Goal: Information Seeking & Learning: Learn about a topic

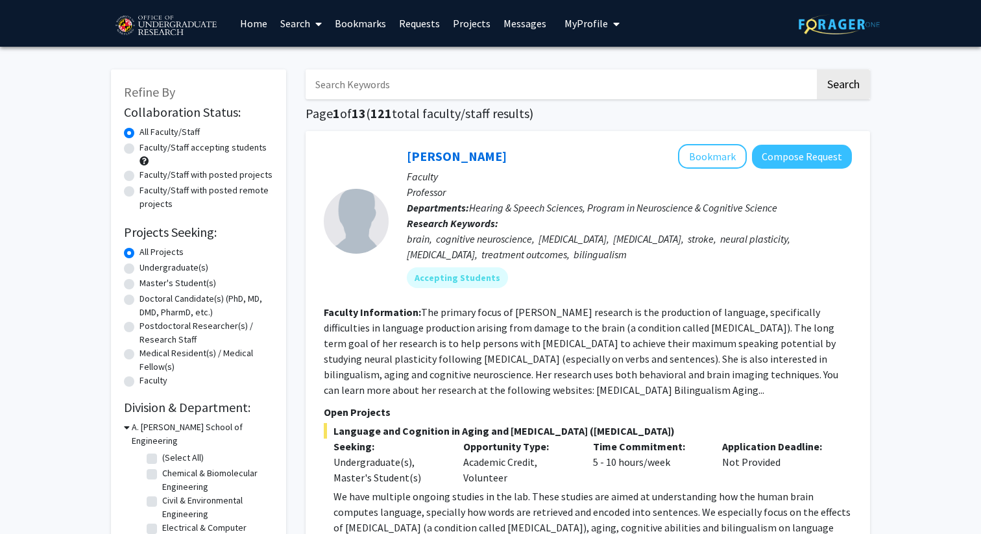
click at [166, 268] on label "Undergraduate(s)" at bounding box center [174, 268] width 69 height 14
click at [148, 268] on input "Undergraduate(s)" at bounding box center [144, 265] width 8 height 8
radio input "true"
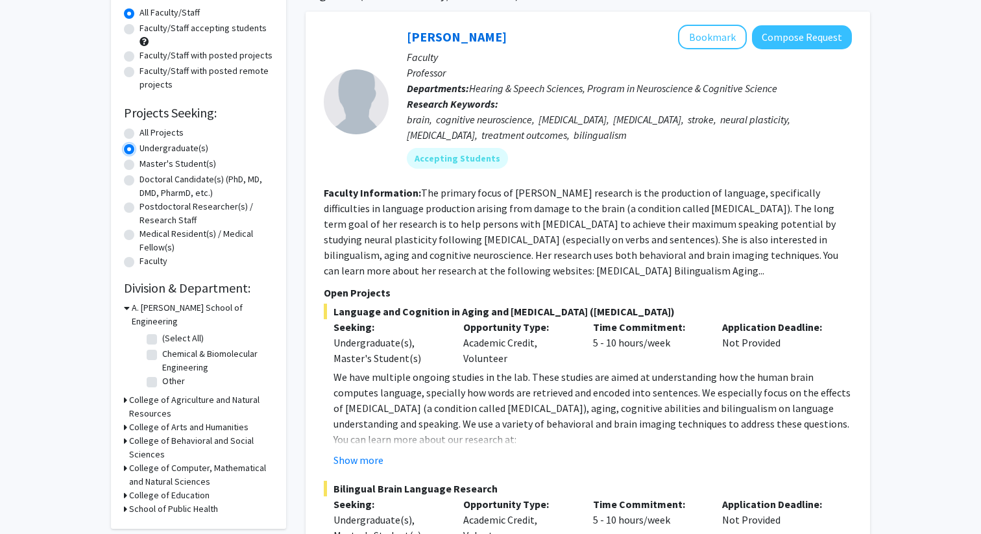
scroll to position [123, 0]
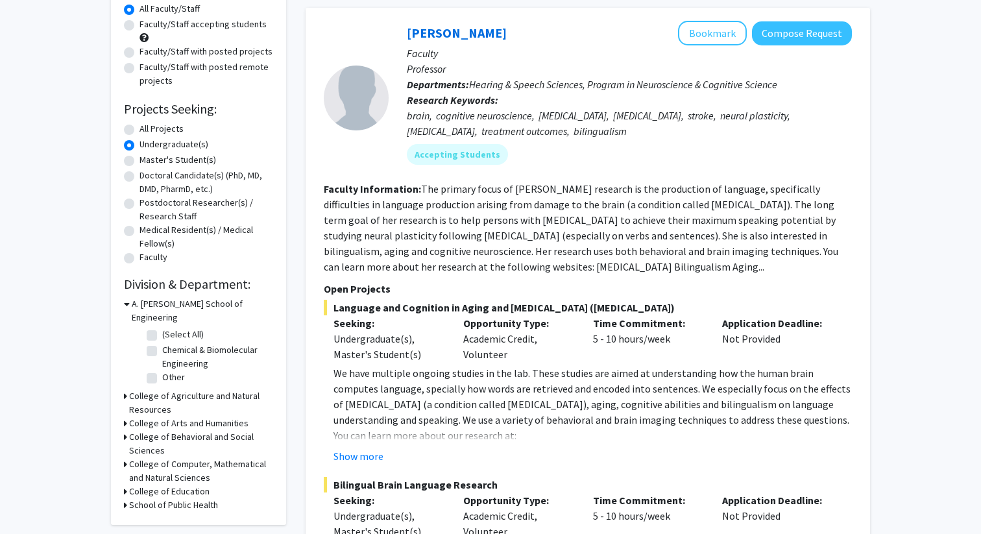
click at [121, 378] on div "Refine By Collaboration Status: Collaboration Status All Faculty/Staff Collabor…" at bounding box center [198, 235] width 175 height 579
click at [123, 380] on div "Refine By Collaboration Status: Collaboration Status All Faculty/Staff Collabor…" at bounding box center [198, 235] width 175 height 579
click at [127, 389] on div "College of Agriculture and Natural Resources" at bounding box center [198, 402] width 149 height 27
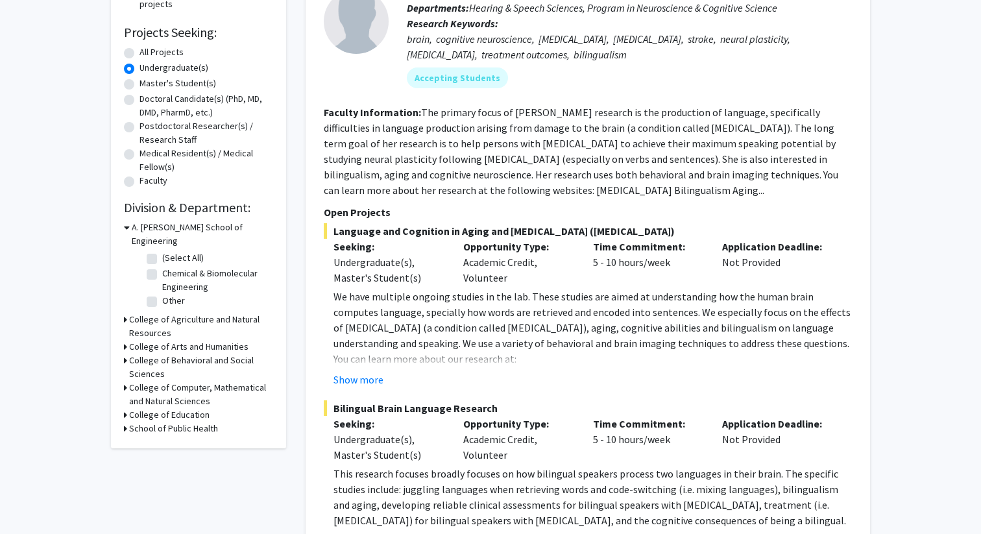
scroll to position [217, 0]
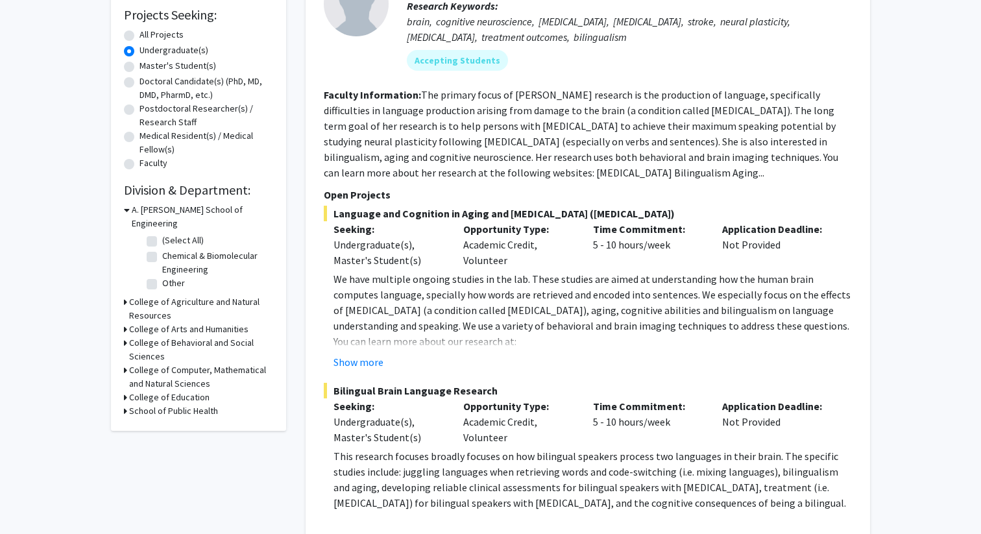
click at [145, 295] on h3 "College of Agriculture and Natural Resources" at bounding box center [201, 308] width 144 height 27
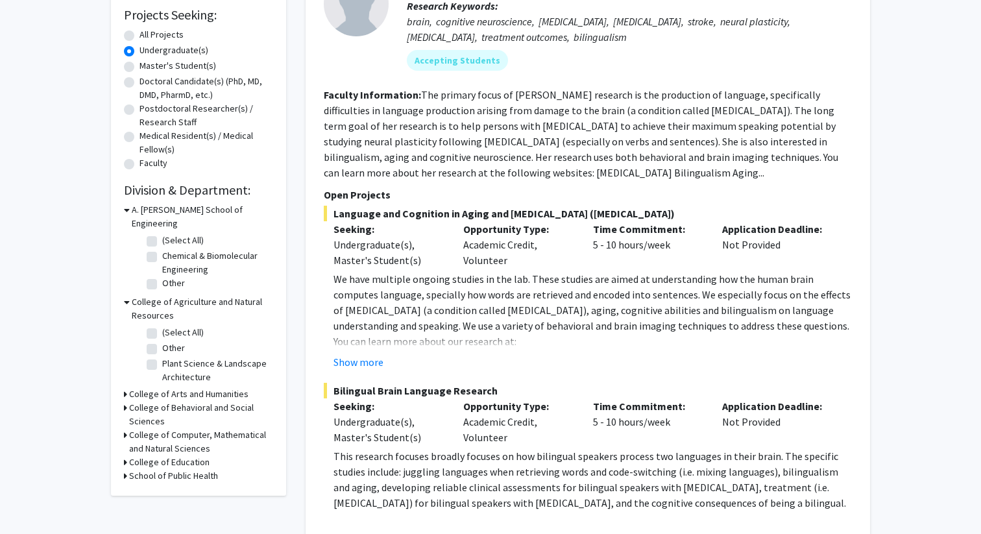
click at [162, 326] on label "(Select All)" at bounding box center [183, 333] width 42 height 14
click at [162, 326] on input "(Select All)" at bounding box center [166, 330] width 8 height 8
checkbox input "true"
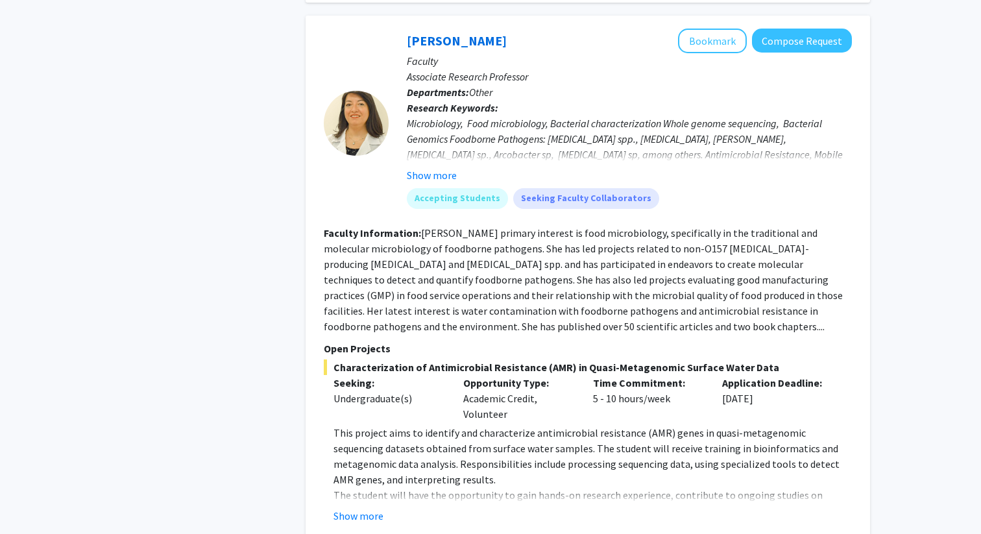
scroll to position [1409, 0]
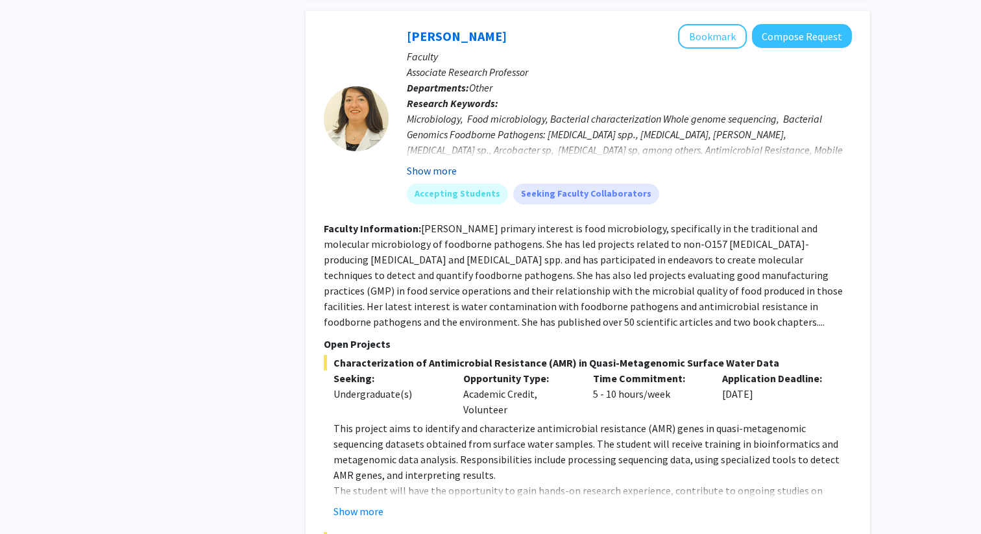
click at [439, 165] on button "Show more" at bounding box center [432, 171] width 50 height 16
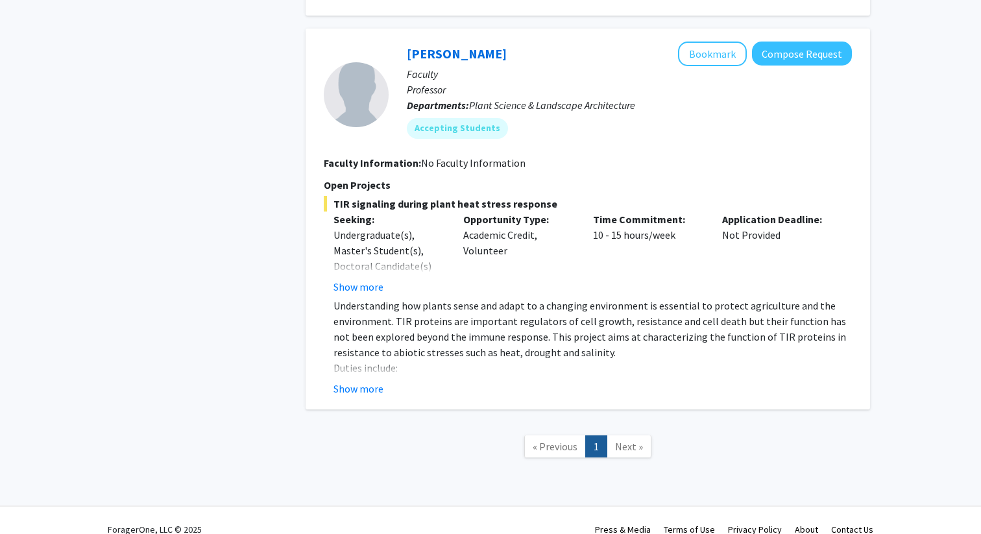
scroll to position [2138, 0]
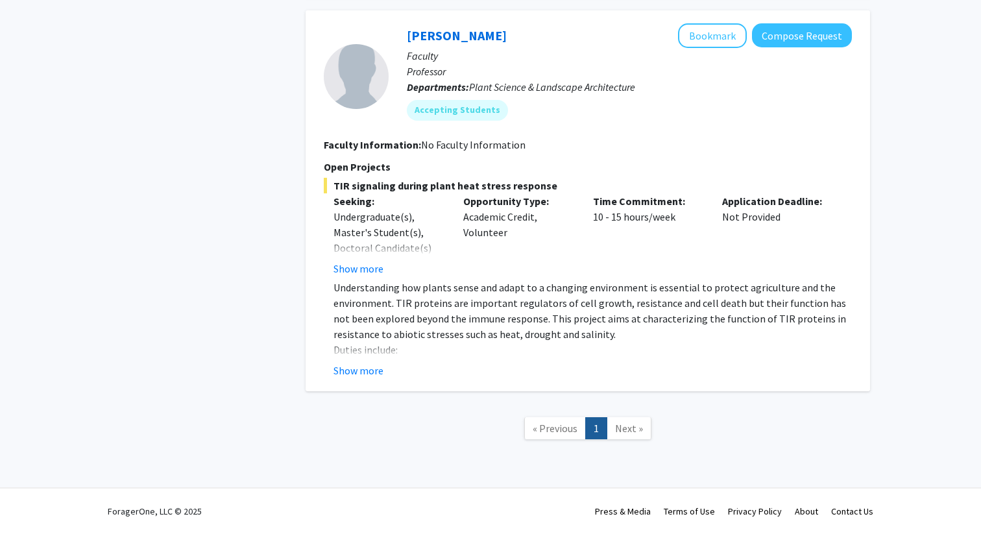
click at [624, 422] on span "Next »" at bounding box center [629, 428] width 28 height 13
click at [362, 373] on button "Show more" at bounding box center [359, 371] width 50 height 16
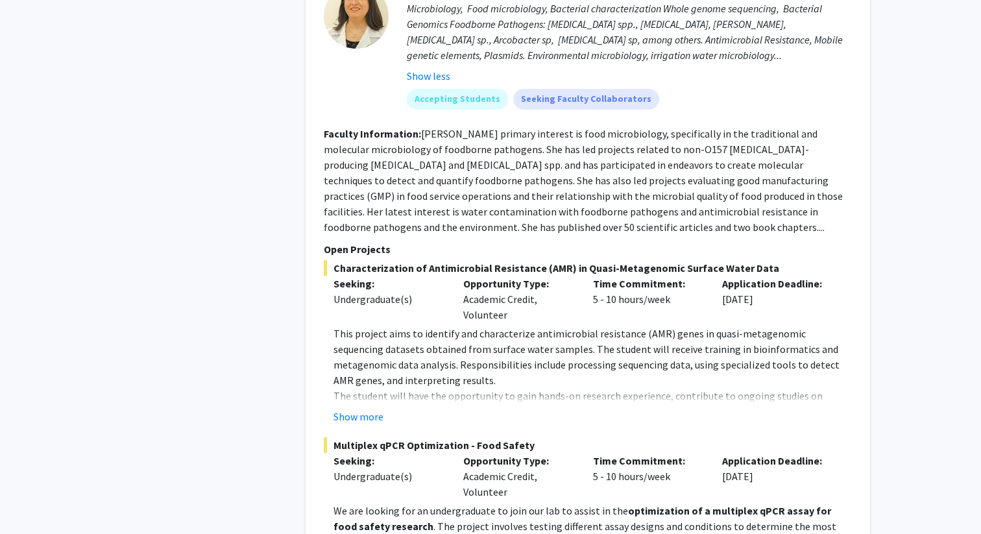
scroll to position [1547, 0]
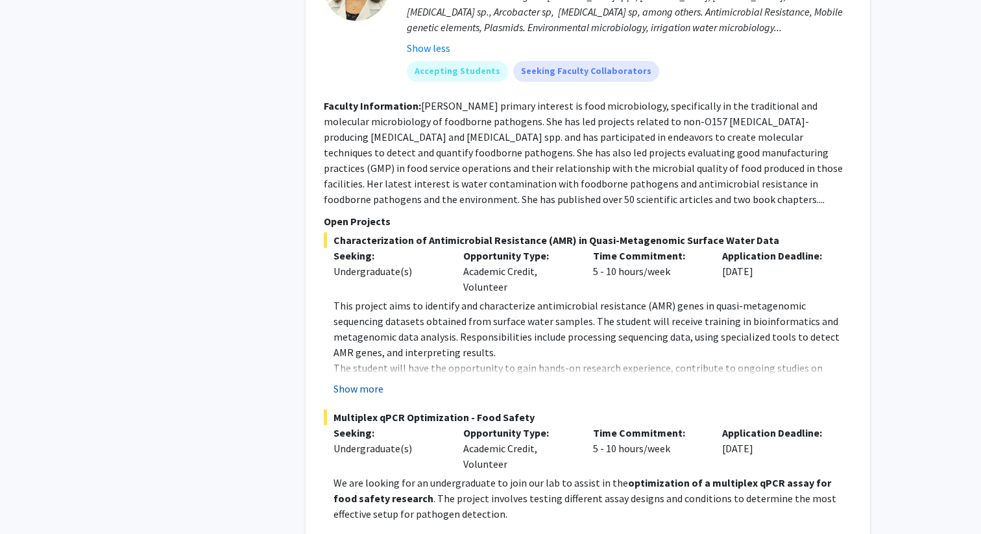
click at [369, 388] on button "Show more" at bounding box center [359, 389] width 50 height 16
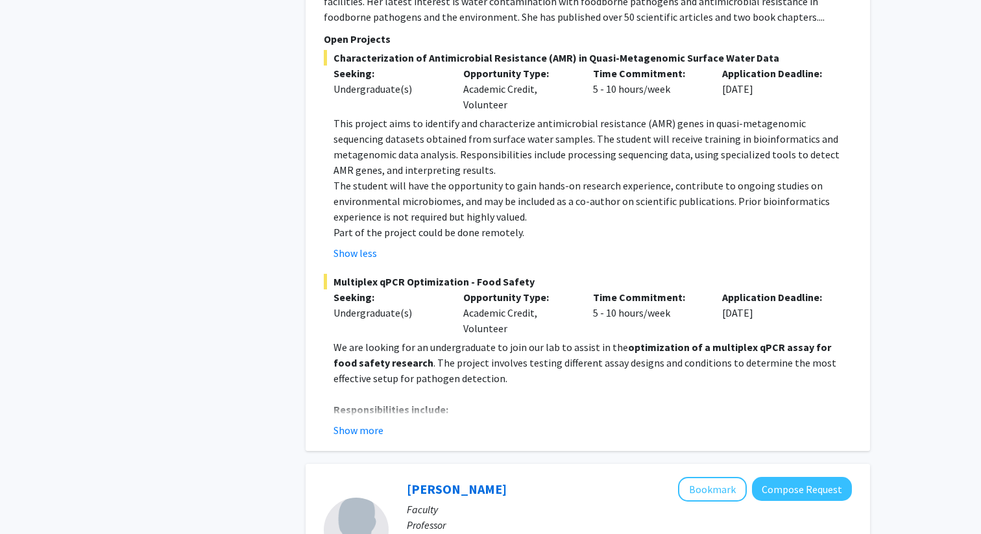
scroll to position [1738, 0]
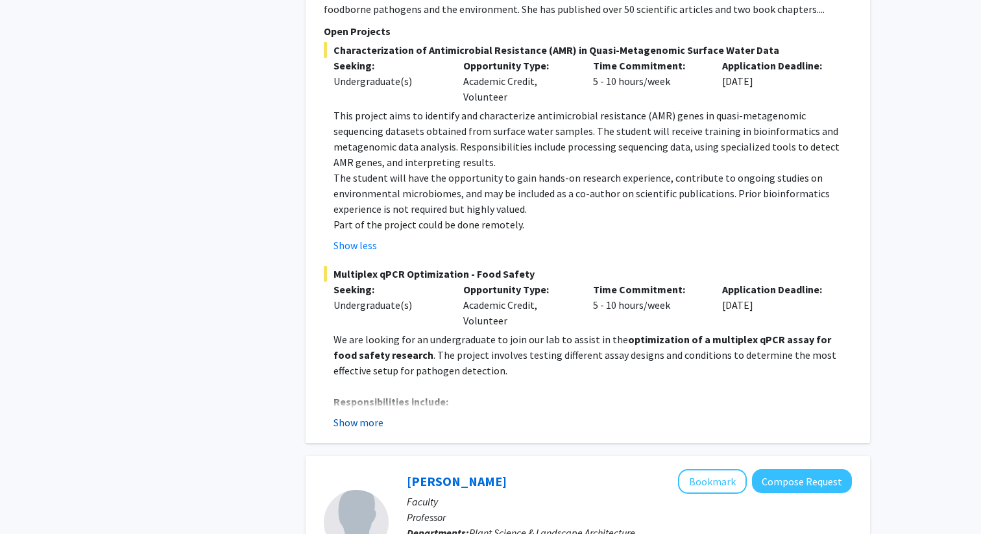
click at [377, 419] on button "Show more" at bounding box center [359, 423] width 50 height 16
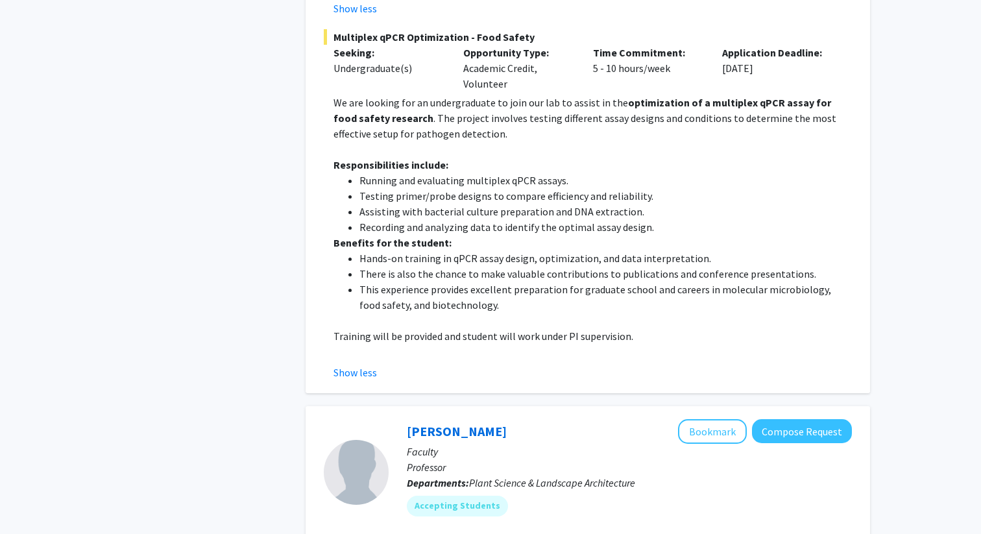
scroll to position [1975, 0]
